Goal: Communication & Community: Connect with others

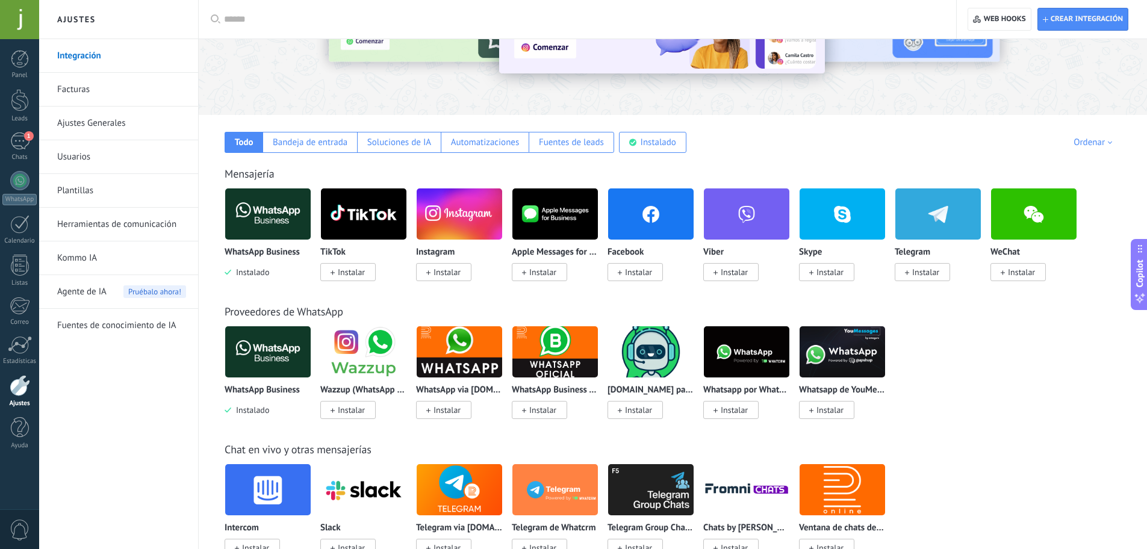
click at [21, 384] on div at bounding box center [20, 385] width 20 height 21
click at [23, 153] on link "1 Chats" at bounding box center [19, 147] width 39 height 29
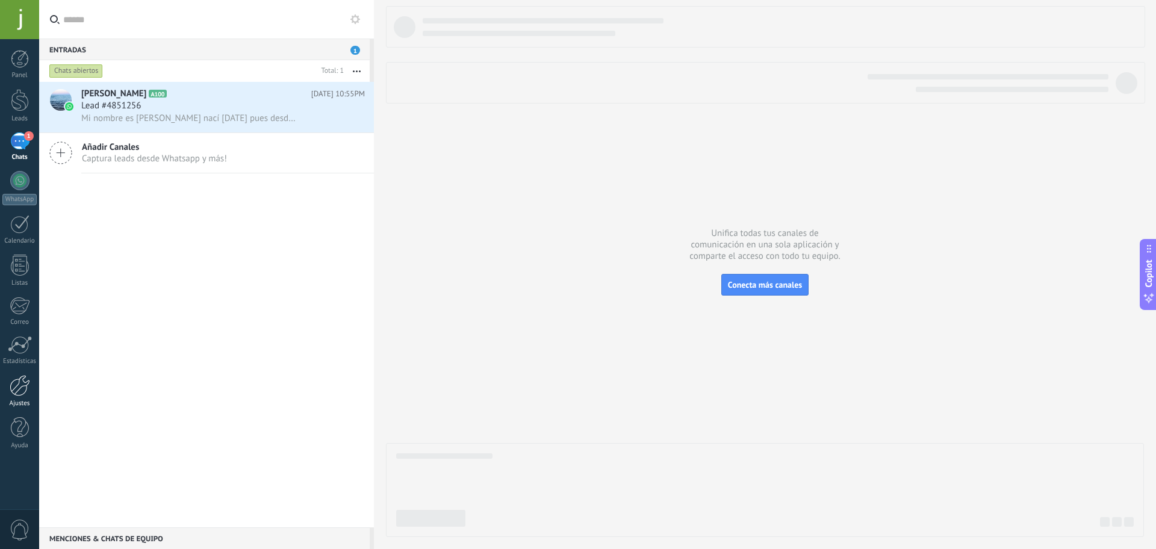
click at [21, 392] on div at bounding box center [20, 385] width 20 height 21
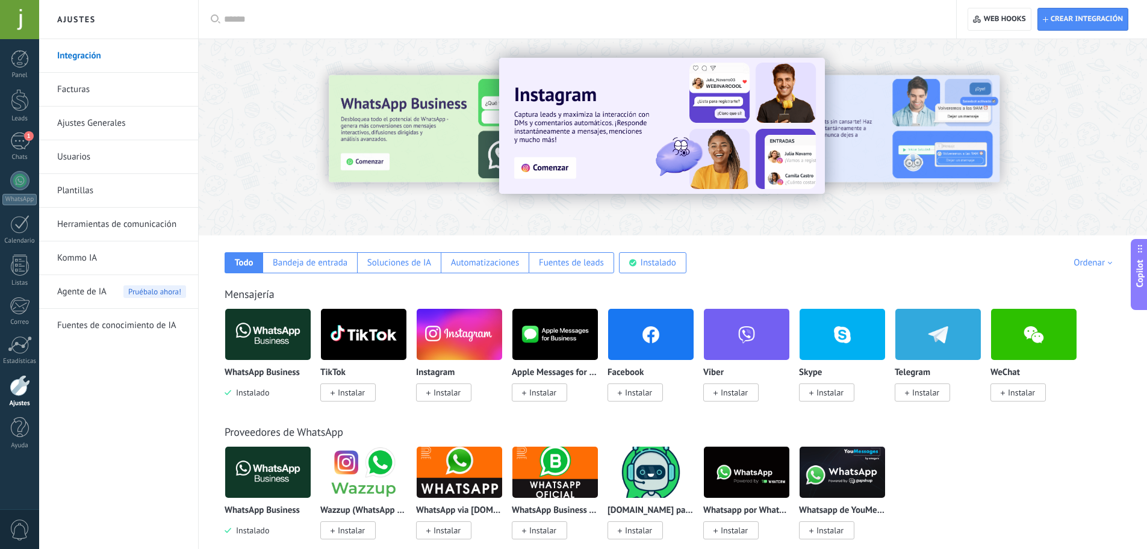
click at [252, 342] on img at bounding box center [268, 334] width 86 height 58
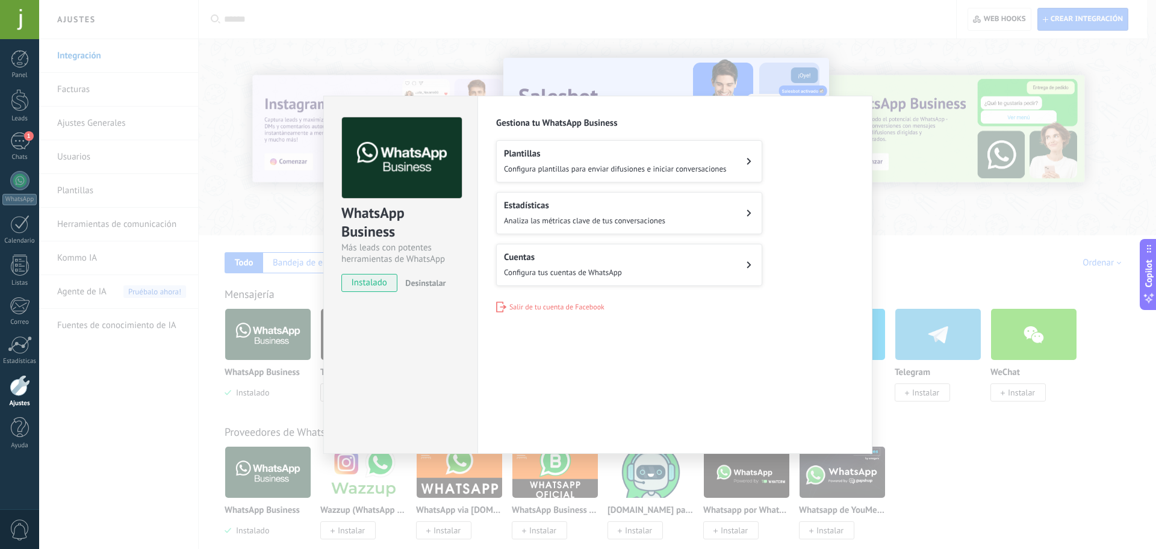
drag, startPoint x: 711, startPoint y: 373, endPoint x: 698, endPoint y: 372, distance: 13.3
click at [711, 373] on div "Configuraciones Autorizaciones Esta pestaña registra a los usuarios que han con…" at bounding box center [675, 275] width 395 height 358
click at [560, 262] on div "Cuentas Configura tus cuentas de WhatsApp" at bounding box center [563, 265] width 118 height 27
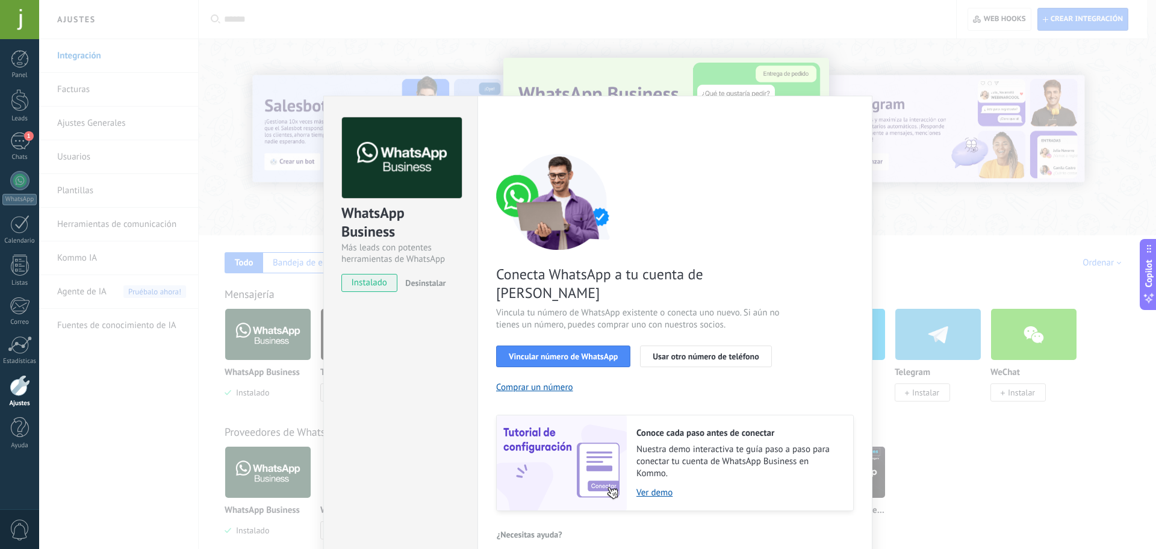
click at [714, 159] on div "Conecta WhatsApp a tu cuenta de Kommo Vincula tu número de WhatsApp existente o…" at bounding box center [675, 333] width 358 height 358
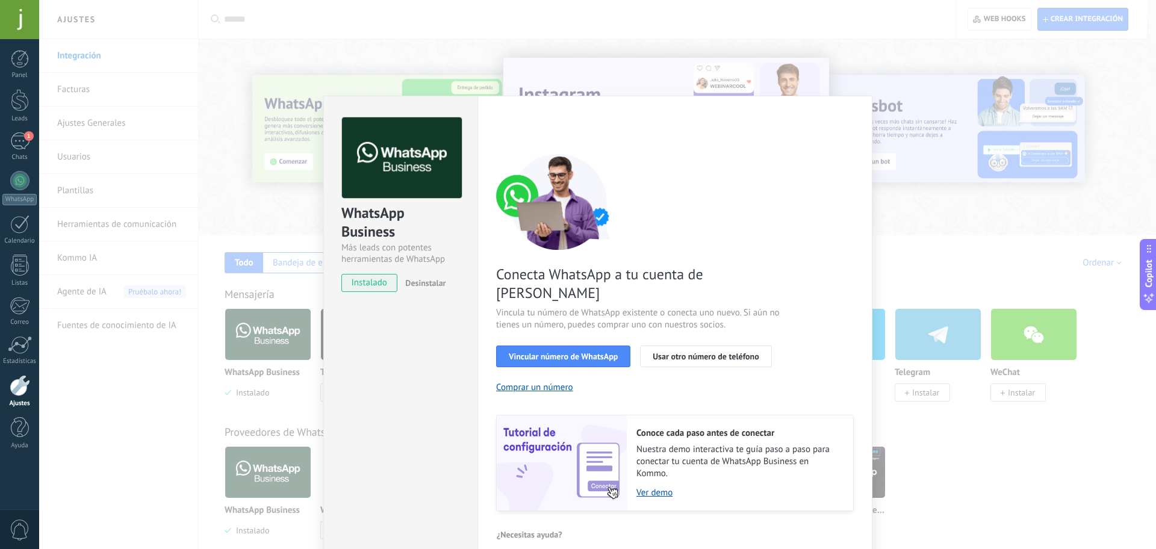
click at [716, 158] on div "Conecta WhatsApp a tu cuenta de Kommo Vincula tu número de WhatsApp existente o…" at bounding box center [675, 333] width 358 height 358
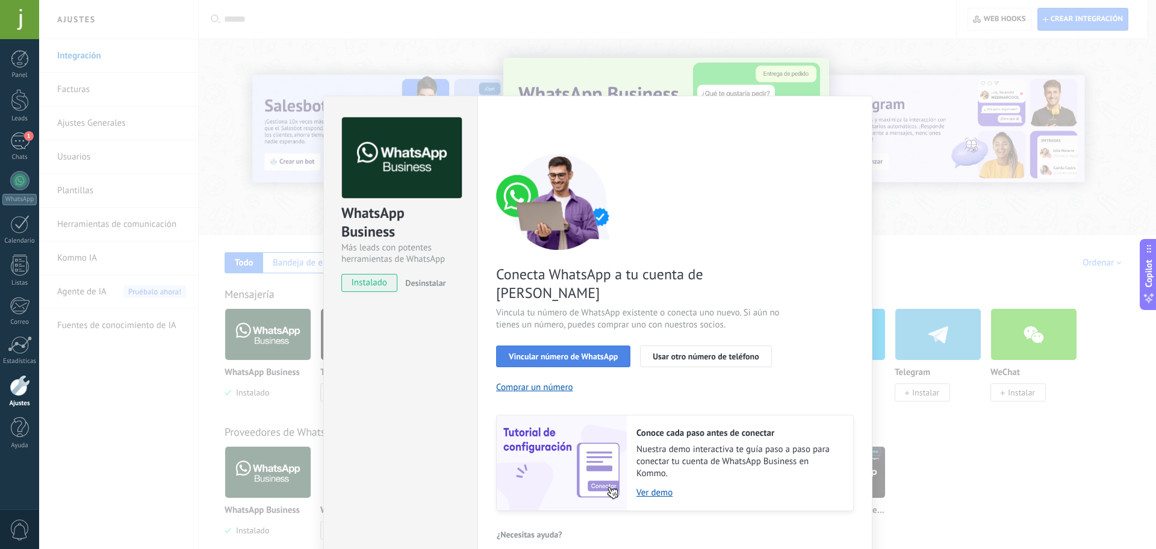
click at [558, 346] on button "Vincular número de WhatsApp" at bounding box center [563, 357] width 134 height 22
